Goal: Task Accomplishment & Management: Complete application form

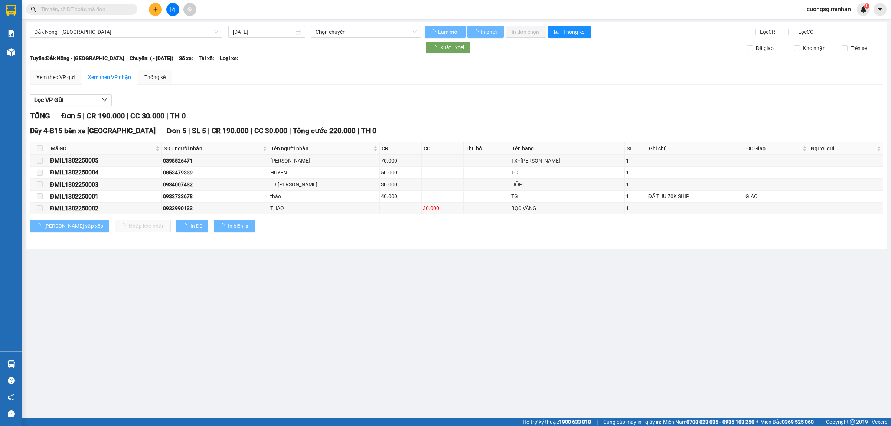
type input "[DATE]"
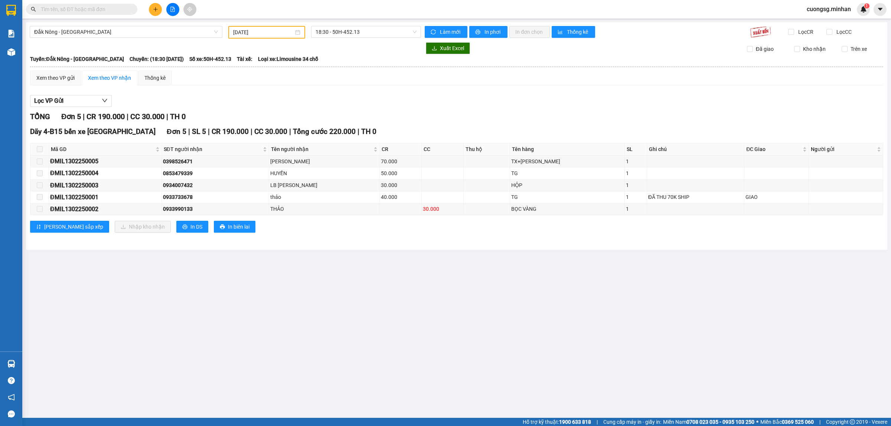
click at [156, 9] on icon "plus" at bounding box center [155, 9] width 4 height 0
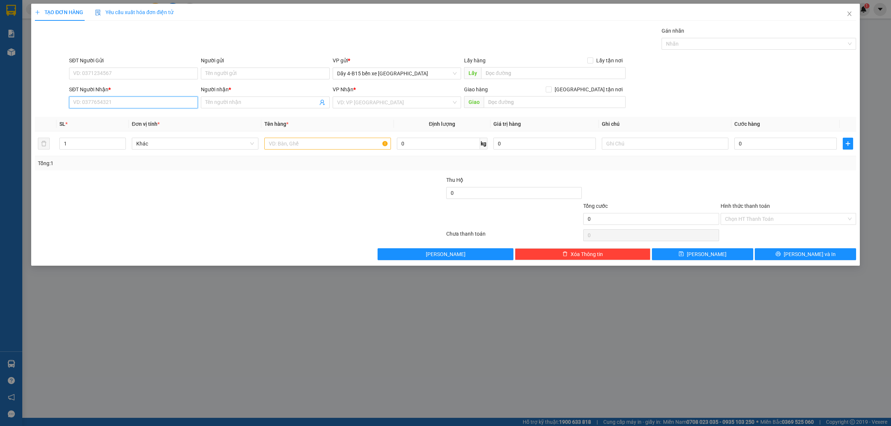
click at [124, 104] on input "SĐT Người Nhận *" at bounding box center [133, 102] width 129 height 12
click at [124, 104] on input "780" at bounding box center [133, 102] width 129 height 12
type input "7"
type input "0"
click at [91, 102] on input "034784780" at bounding box center [133, 102] width 129 height 12
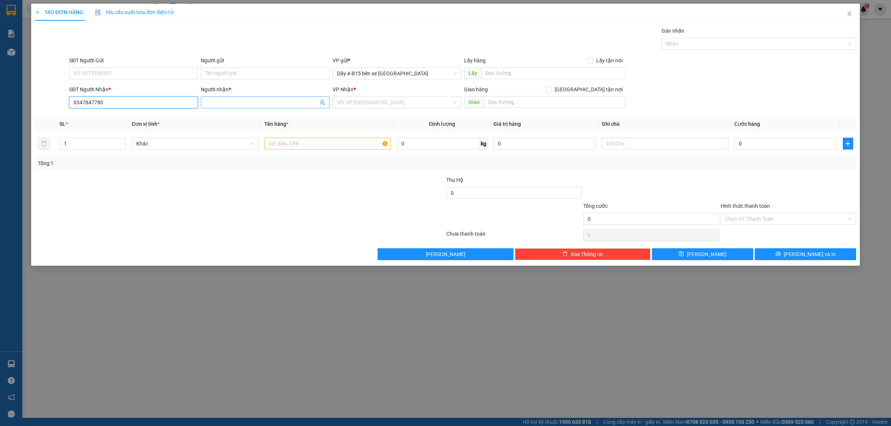
type input "0347847780"
click at [234, 96] on span at bounding box center [265, 102] width 129 height 12
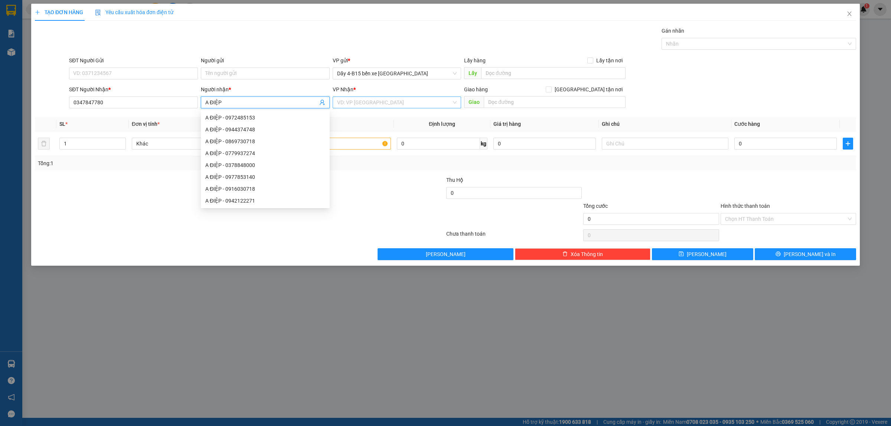
type input "A ĐIỆP"
click at [419, 107] on input "search" at bounding box center [394, 102] width 115 height 11
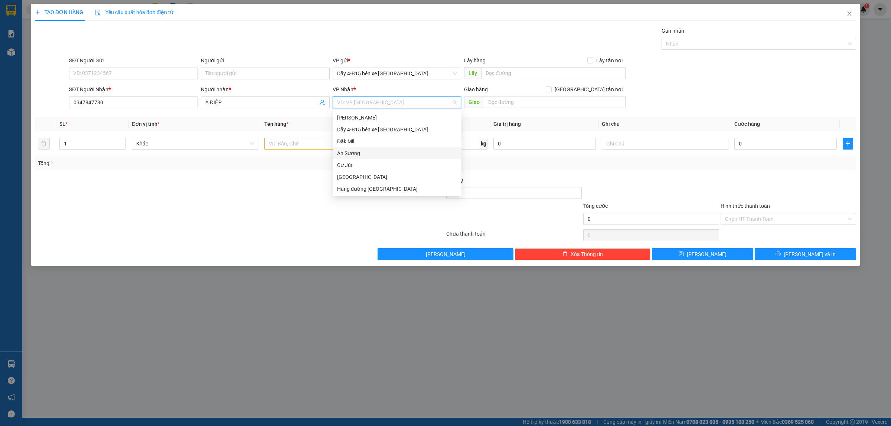
click at [384, 147] on div "An Sương" at bounding box center [397, 153] width 129 height 12
click at [369, 101] on span "An Sương" at bounding box center [397, 102] width 120 height 11
click at [357, 138] on div "Đăk Mil" at bounding box center [397, 141] width 120 height 8
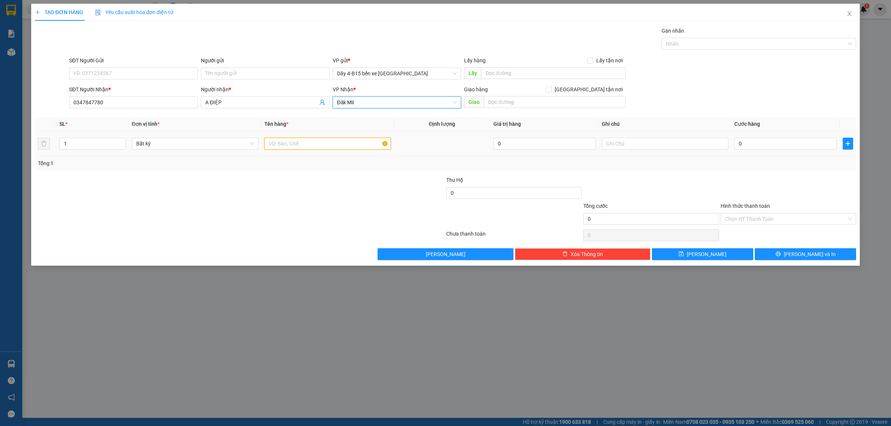
click at [330, 147] on input "text" at bounding box center [327, 144] width 127 height 12
type input "THG"
click at [760, 147] on input "0" at bounding box center [785, 144] width 102 height 12
type input "05"
type input "5"
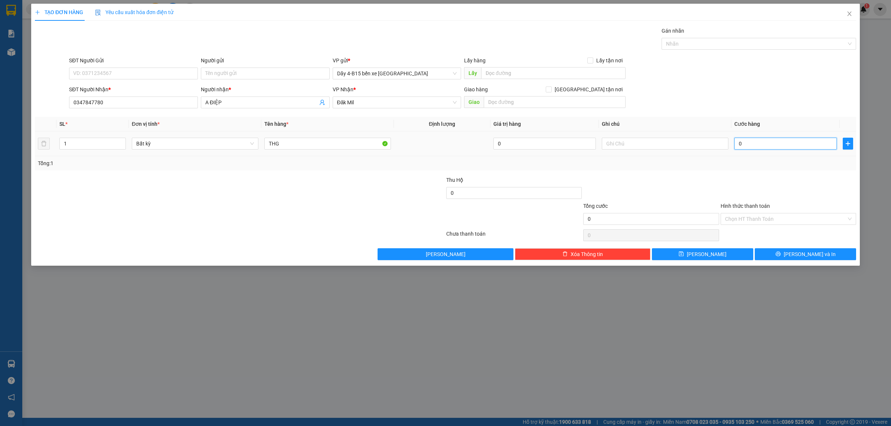
type input "5"
type input "050"
type input "50"
type input "50.000"
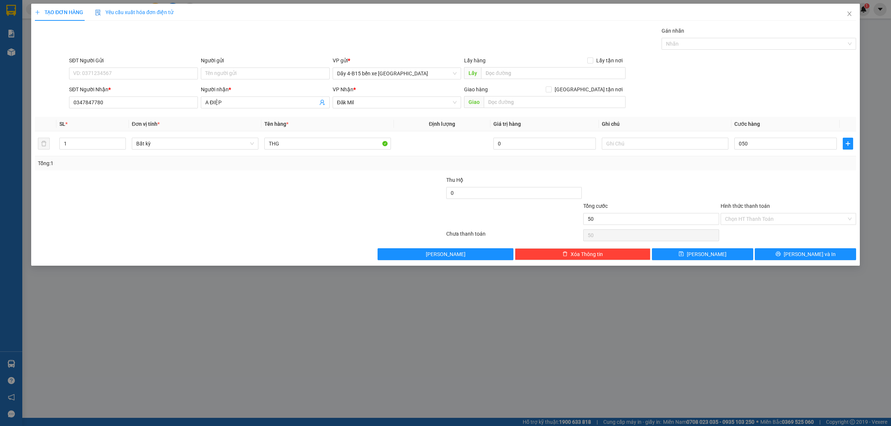
type input "50.000"
click at [590, 109] on div "Giao hàng [GEOGRAPHIC_DATA] tận nơi [GEOGRAPHIC_DATA]" at bounding box center [544, 98] width 161 height 26
click at [592, 102] on input "text" at bounding box center [555, 102] width 142 height 12
type input "PV ĐƯC MẠNH"
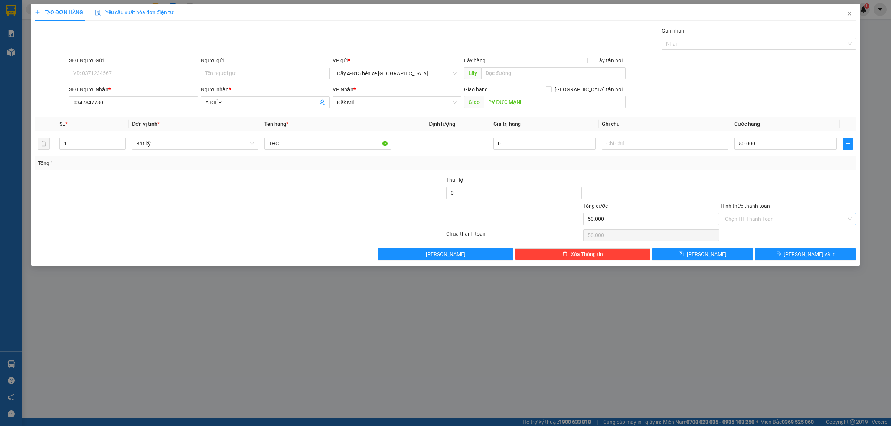
click at [790, 214] on input "Hình thức thanh toán" at bounding box center [785, 218] width 121 height 11
click at [790, 238] on div "Tại văn phòng" at bounding box center [788, 234] width 127 height 8
type input "0"
click at [800, 249] on button "[PERSON_NAME] và In" at bounding box center [804, 254] width 101 height 12
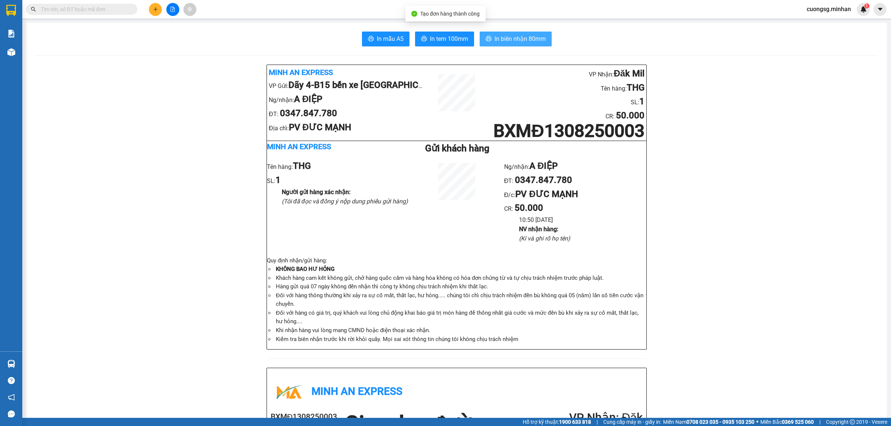
click at [517, 41] on span "In biên nhận 80mm" at bounding box center [519, 38] width 51 height 9
click at [445, 41] on span "In tem 100mm" at bounding box center [449, 38] width 38 height 9
click at [151, 7] on button at bounding box center [155, 9] width 13 height 13
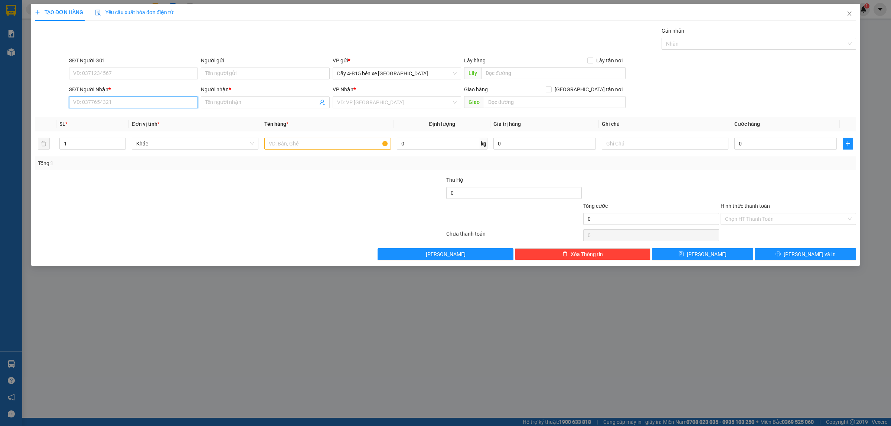
click at [112, 99] on input "SĐT Người Nhận *" at bounding box center [133, 102] width 129 height 12
click at [124, 120] on div "0362143143 - [PERSON_NAME]" at bounding box center [133, 118] width 120 height 8
type input "0362143143"
type input "[PERSON_NAME]"
checkbox input "true"
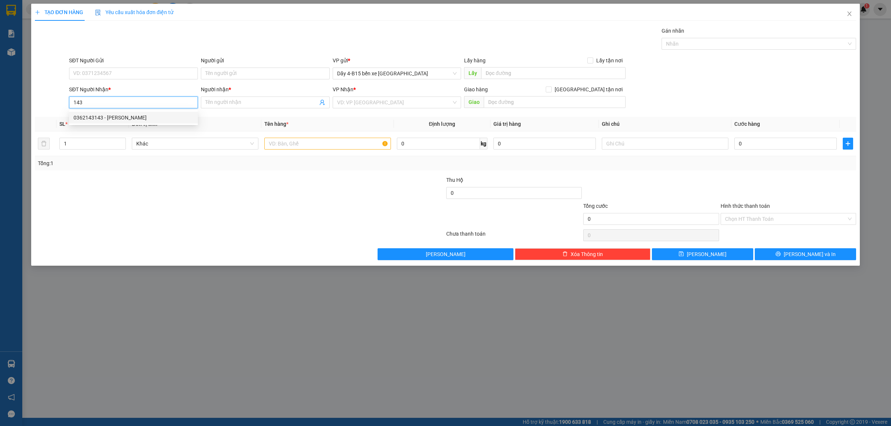
type input "GIAO"
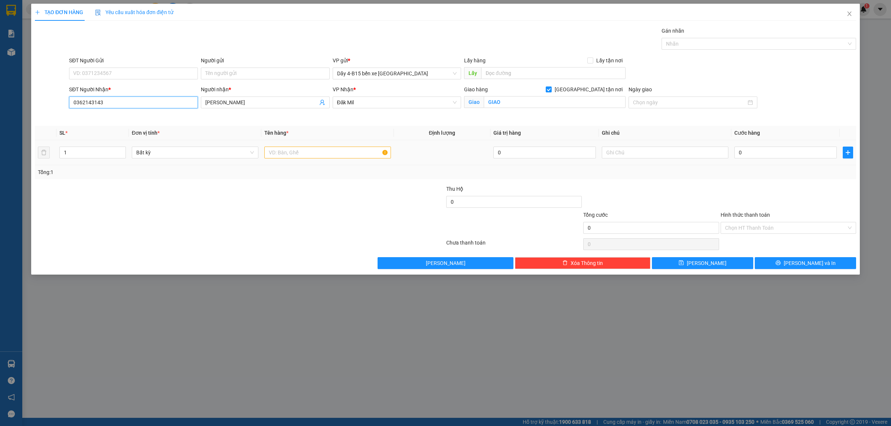
type input "0362143143"
click at [327, 155] on input "text" at bounding box center [327, 153] width 127 height 12
type input "THG"
click at [750, 147] on input "0" at bounding box center [785, 153] width 102 height 12
type input "4"
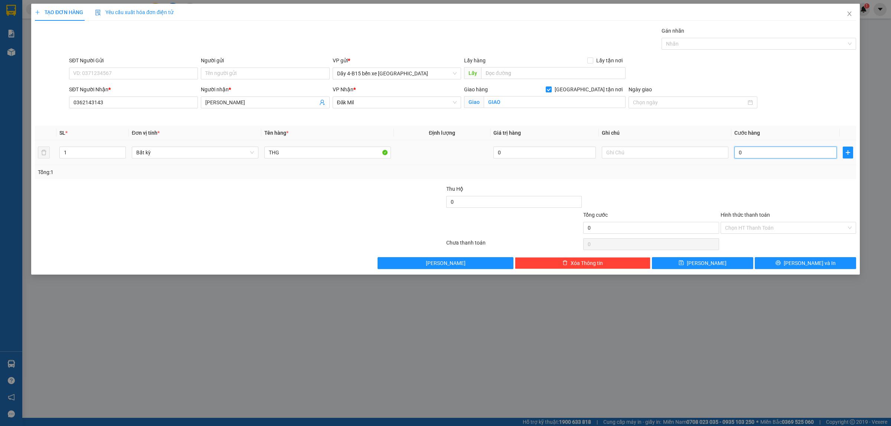
type input "4"
type input "40"
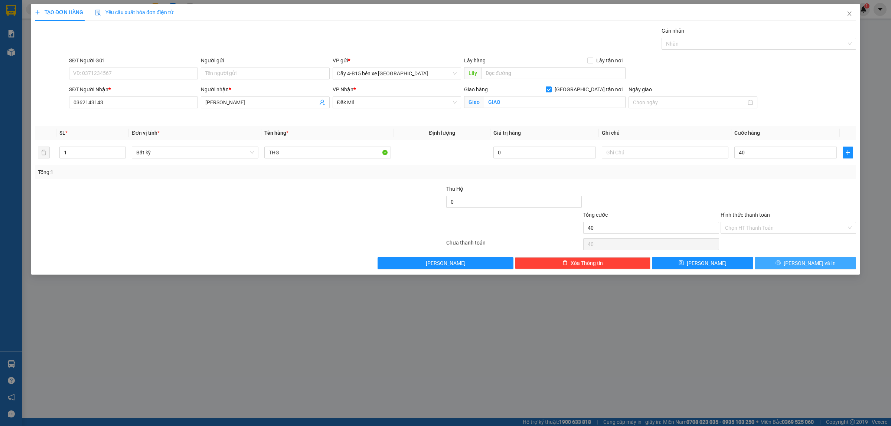
type input "40.000"
click at [788, 260] on button "[PERSON_NAME] và In" at bounding box center [804, 263] width 101 height 12
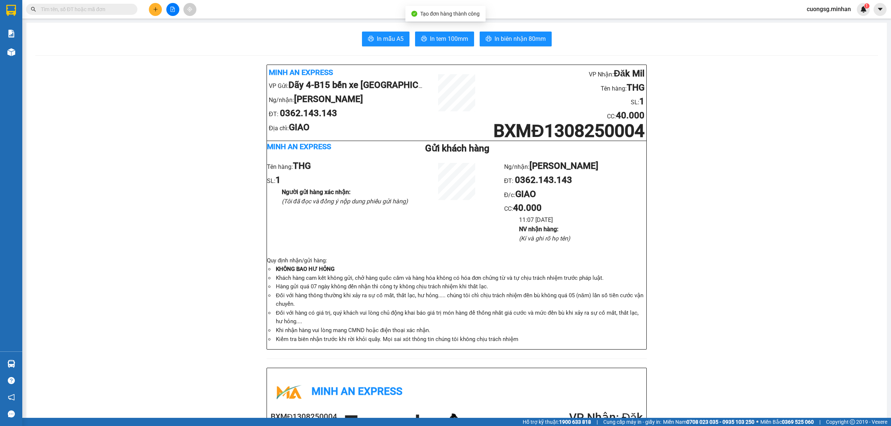
click at [509, 34] on button "In biên nhận 80mm" at bounding box center [515, 39] width 72 height 15
click at [438, 42] on span "In tem 100mm" at bounding box center [449, 38] width 38 height 9
click at [153, 12] on icon "plus" at bounding box center [155, 9] width 5 height 5
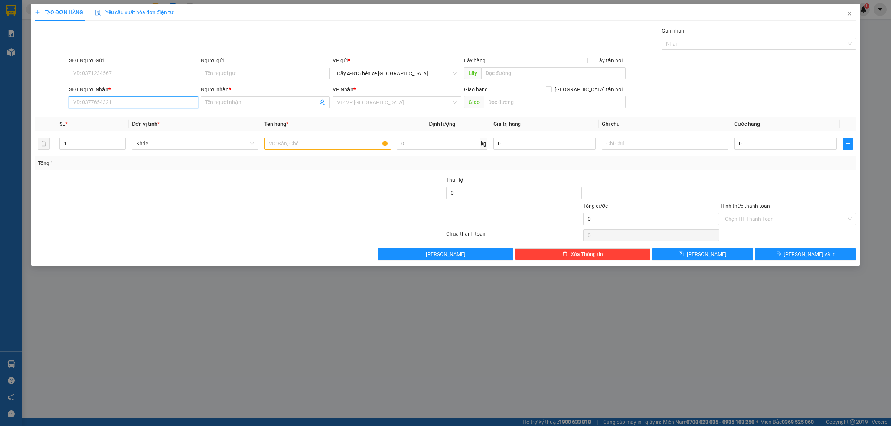
click at [111, 107] on input "SĐT Người Nhận *" at bounding box center [133, 102] width 129 height 12
click at [98, 98] on input "143" at bounding box center [133, 102] width 129 height 12
click at [96, 117] on div "0362143143 - [PERSON_NAME]" at bounding box center [133, 118] width 120 height 8
type input "0362143143"
type input "[PERSON_NAME]"
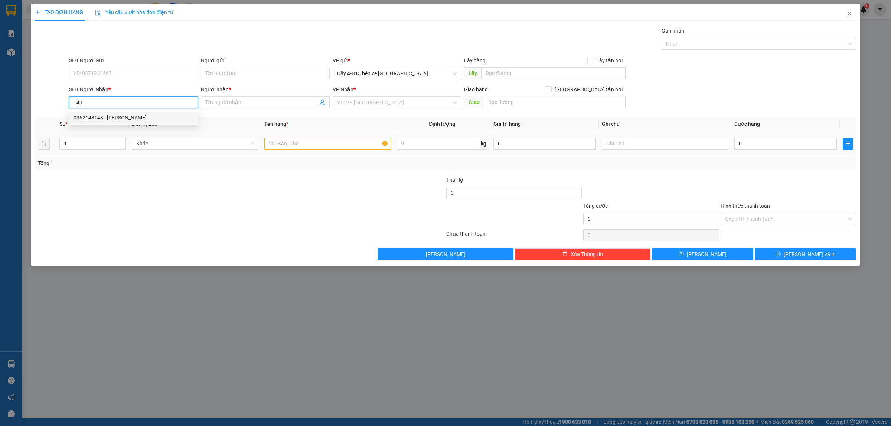
checkbox input "true"
type input "GIAO"
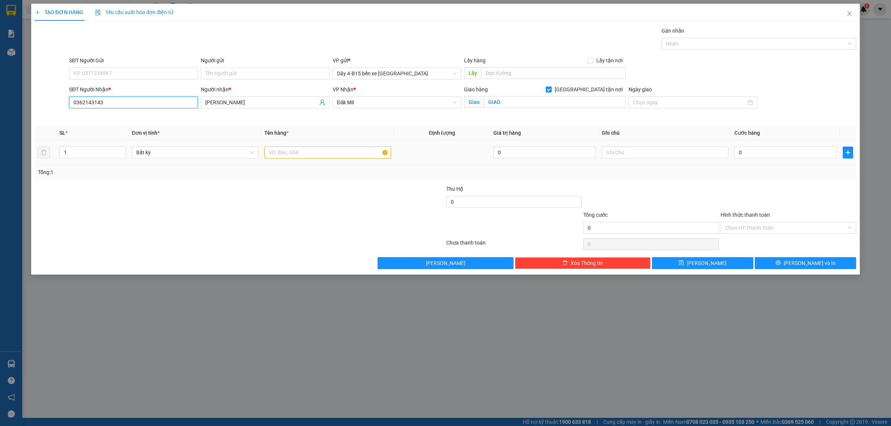
type input "0362143143"
click at [286, 148] on input "text" at bounding box center [327, 153] width 127 height 12
type input "KIỆN"
click at [767, 153] on input "0" at bounding box center [785, 153] width 102 height 12
type input "1"
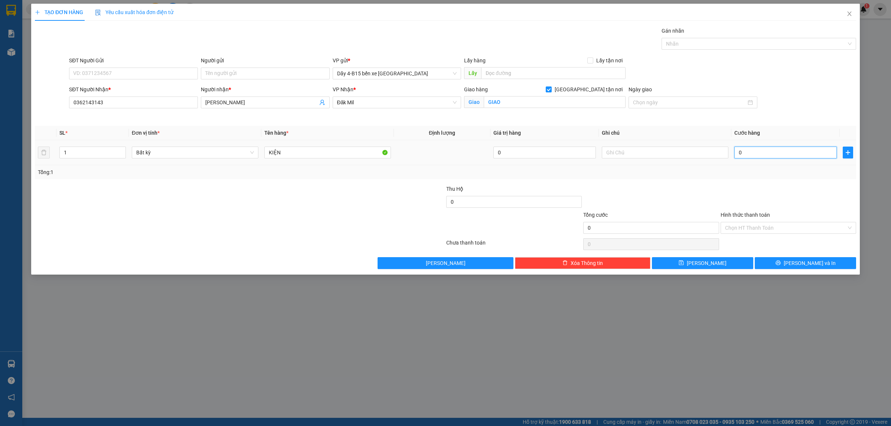
type input "1"
type input "10"
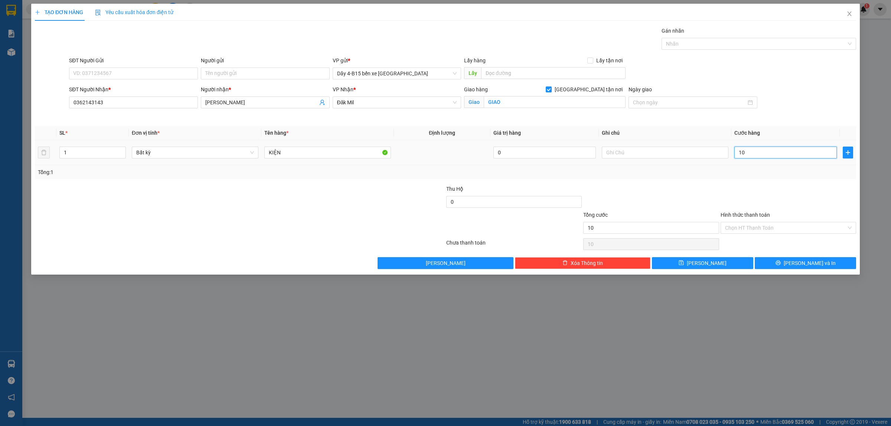
type input "100"
type input "100.000"
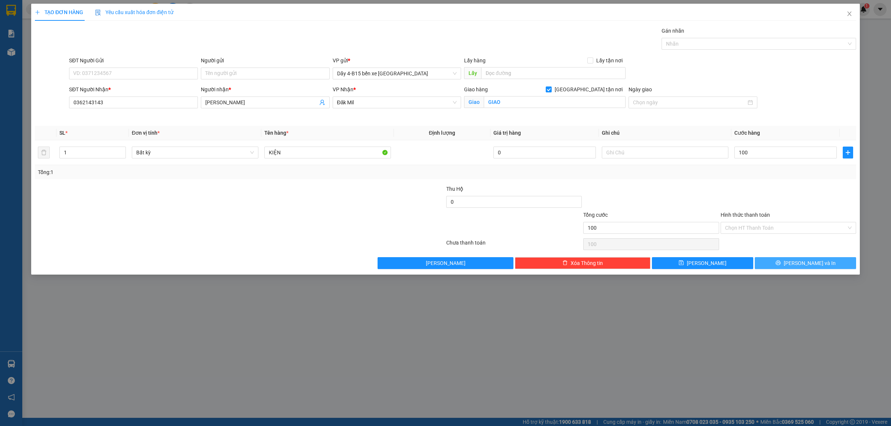
type input "100.000"
click at [829, 265] on button "[PERSON_NAME] và In" at bounding box center [804, 263] width 101 height 12
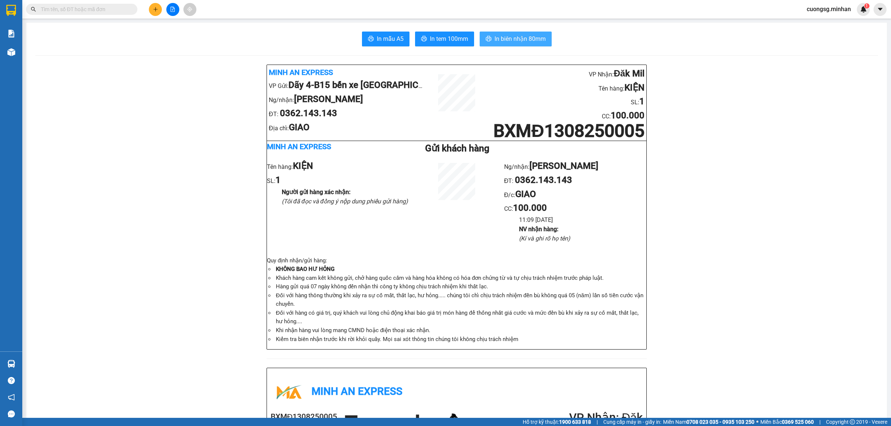
click at [520, 39] on span "In biên nhận 80mm" at bounding box center [519, 38] width 51 height 9
drag, startPoint x: 498, startPoint y: 43, endPoint x: 454, endPoint y: 41, distance: 43.9
click at [454, 41] on span "In tem 100mm" at bounding box center [449, 38] width 38 height 9
